Goal: Information Seeking & Learning: Check status

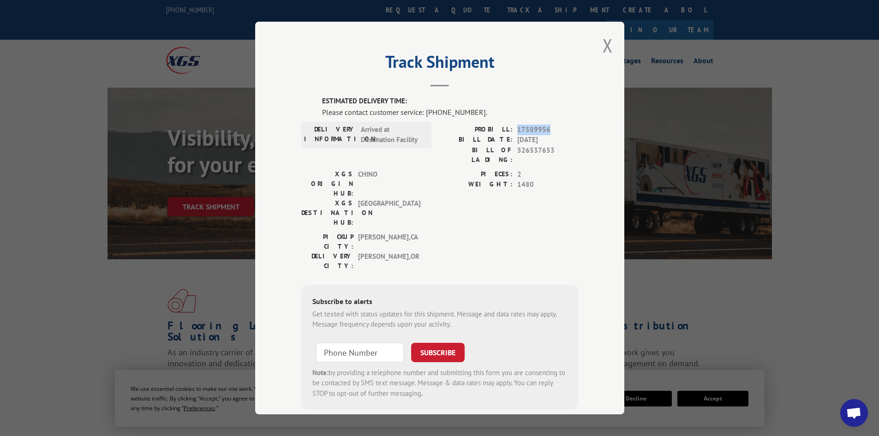
drag, startPoint x: 546, startPoint y: 128, endPoint x: 514, endPoint y: 127, distance: 31.4
click at [517, 127] on span "17589956" at bounding box center [547, 130] width 61 height 11
copy span "17589956"
click at [605, 43] on button "Close modal" at bounding box center [608, 45] width 10 height 24
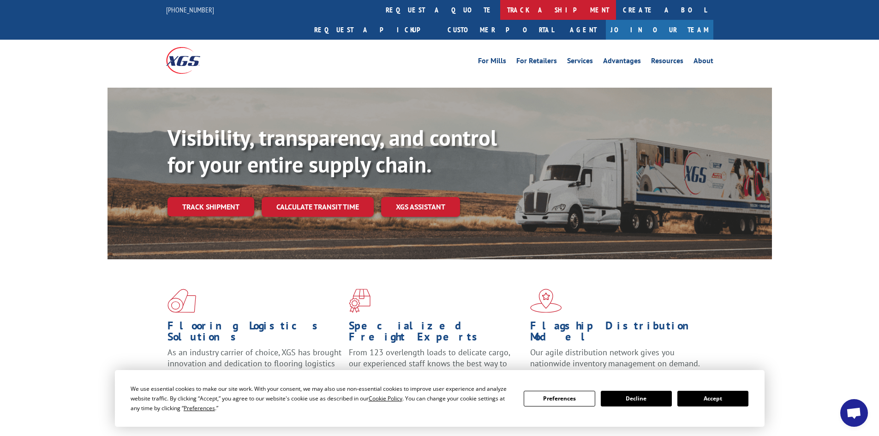
click at [500, 10] on link "track a shipment" at bounding box center [558, 10] width 116 height 20
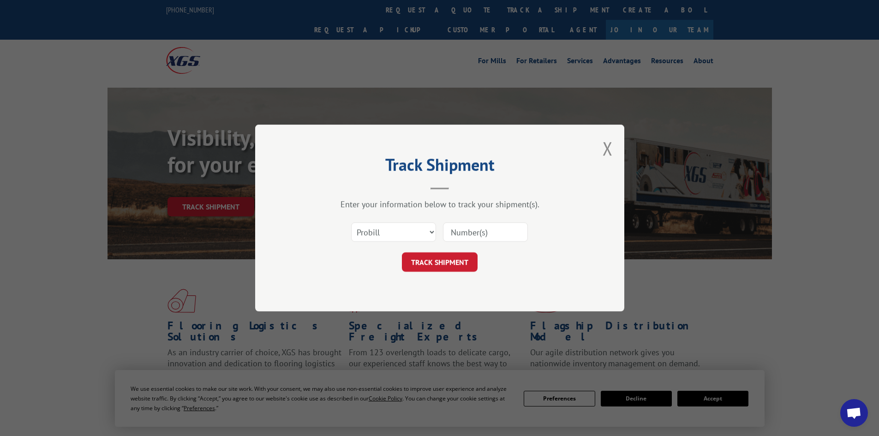
paste input "17589956"
type input "17589956"
click at [452, 266] on button "TRACK SHIPMENT" at bounding box center [440, 262] width 76 height 19
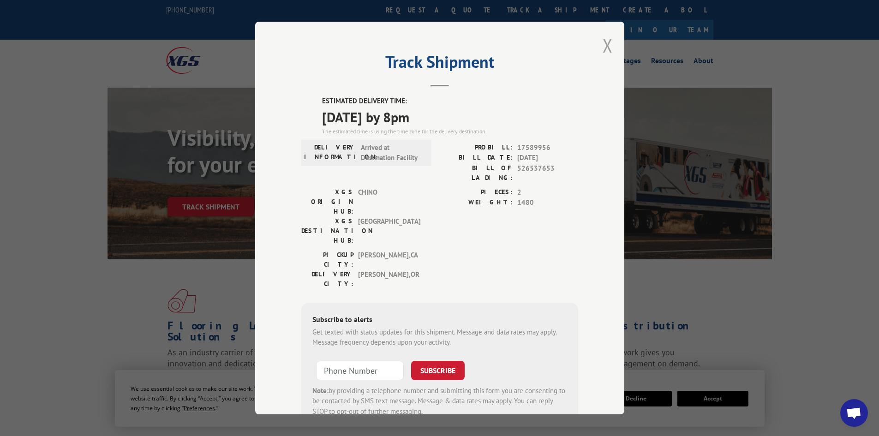
click at [603, 44] on button "Close modal" at bounding box center [608, 45] width 10 height 24
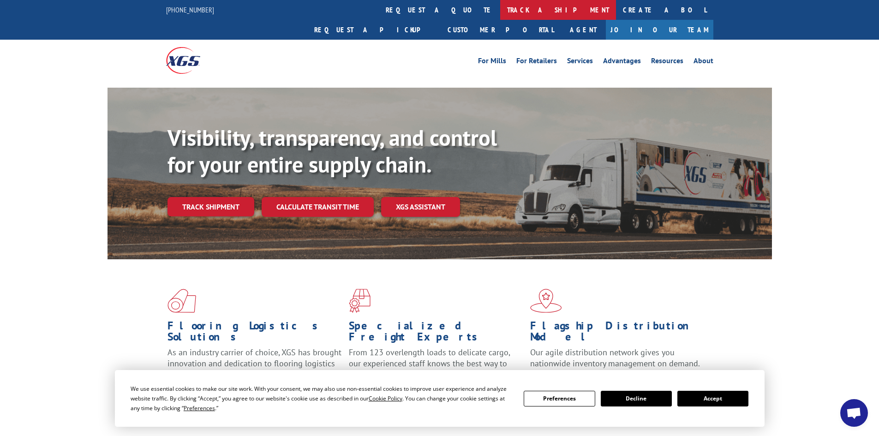
click at [500, 9] on link "track a shipment" at bounding box center [558, 10] width 116 height 20
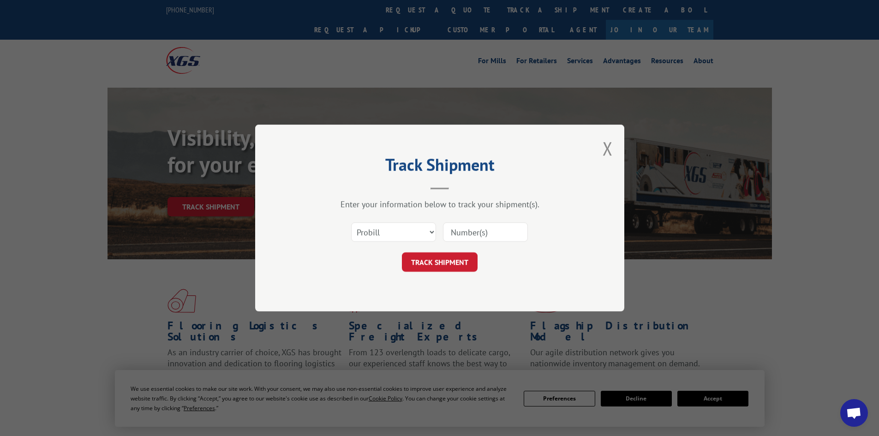
paste input "17589956"
type input "17589956"
click at [442, 261] on button "TRACK SHIPMENT" at bounding box center [440, 262] width 76 height 19
